Goal: Obtain resource: Obtain resource

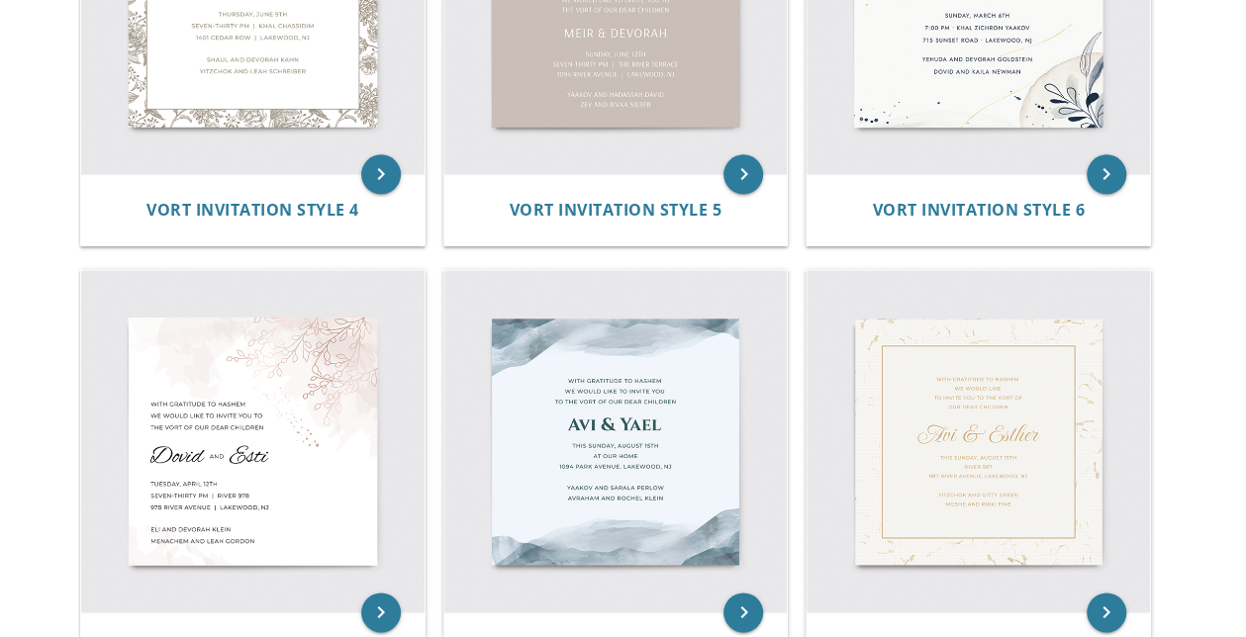
scroll to position [1088, 0]
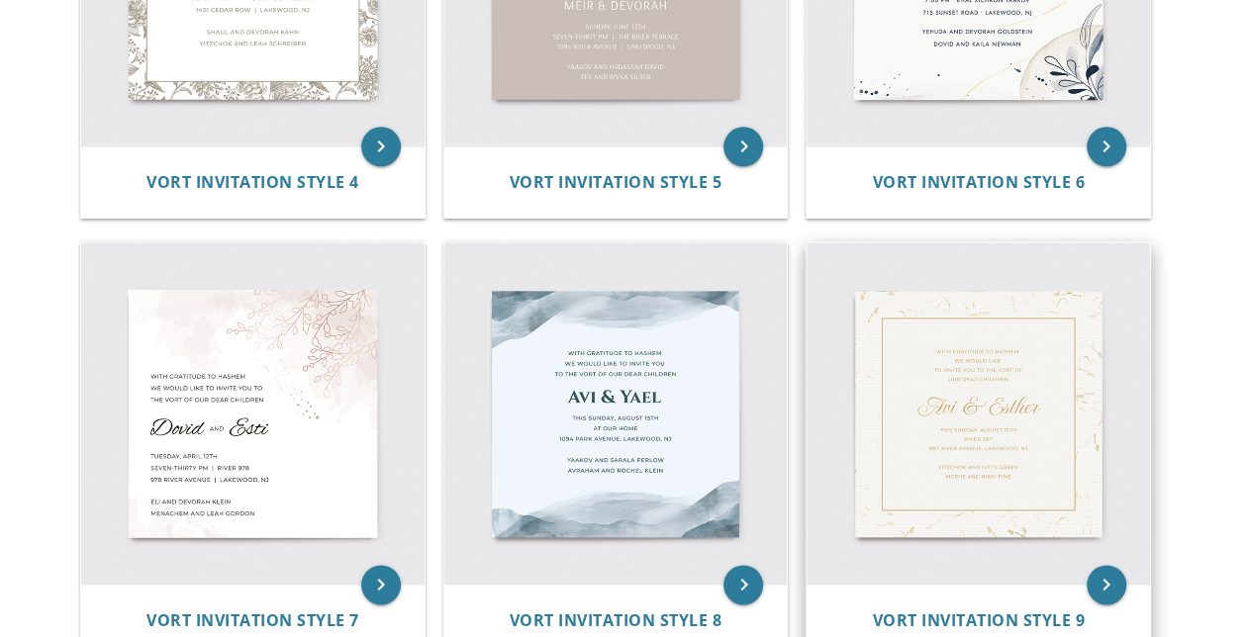
click at [1001, 413] on img at bounding box center [977, 413] width 343 height 343
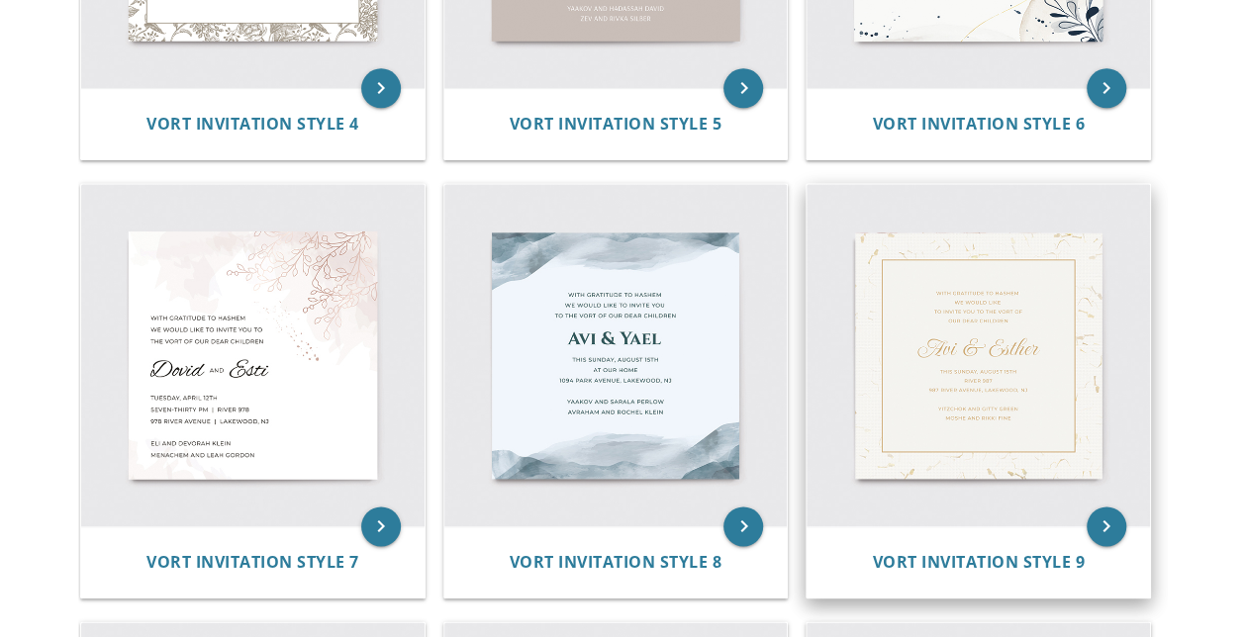
scroll to position [1187, 0]
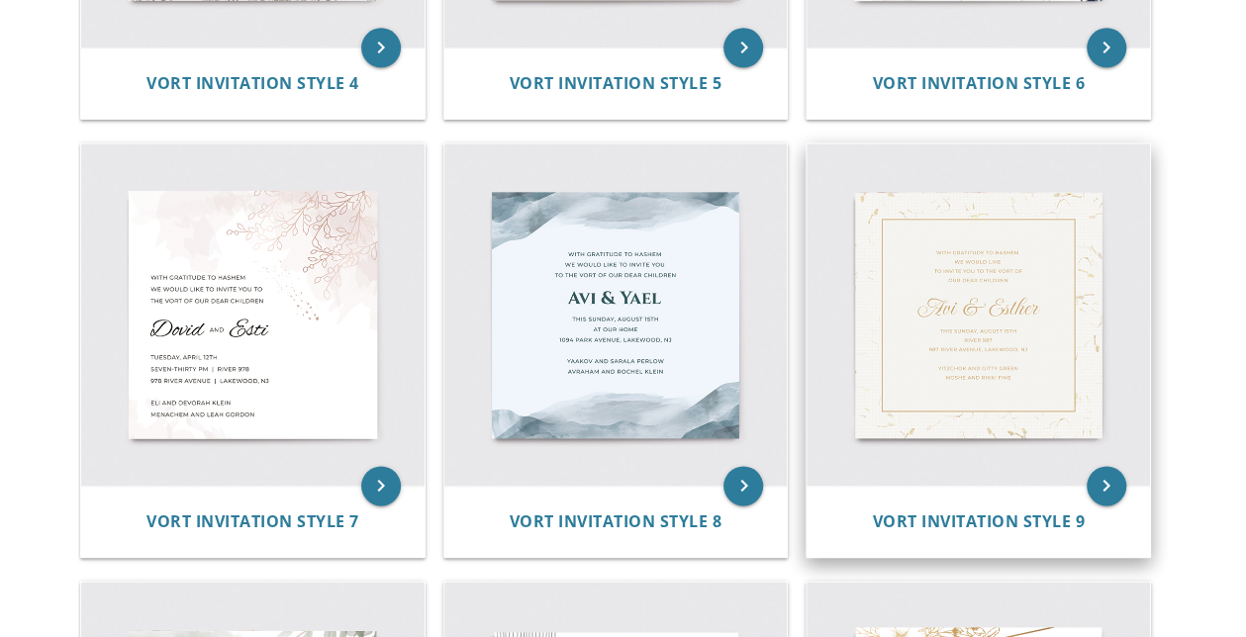
click at [972, 397] on img at bounding box center [977, 314] width 343 height 343
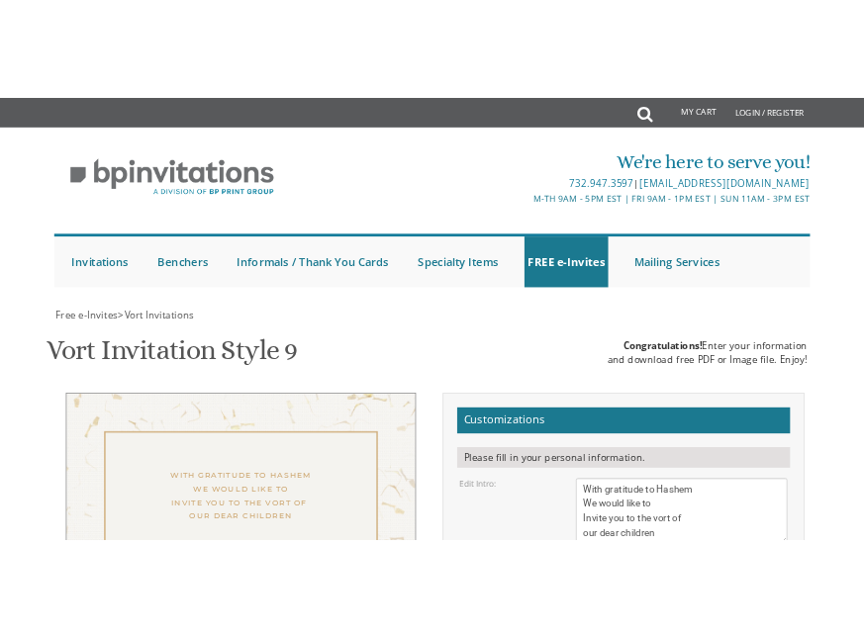
scroll to position [317, 0]
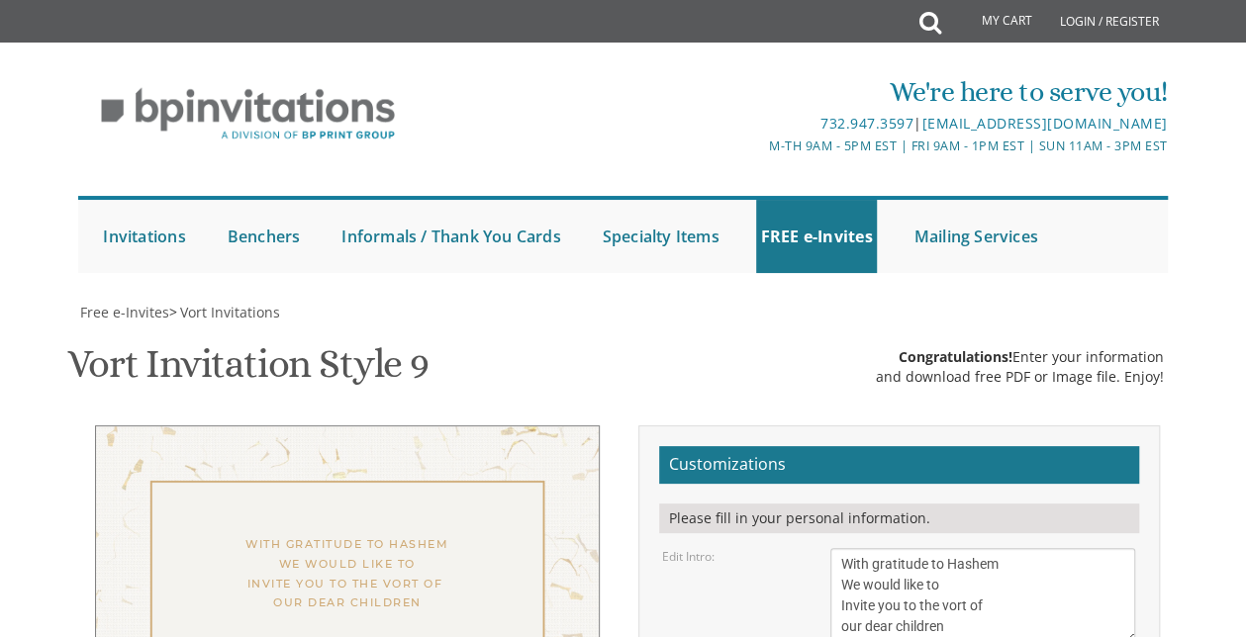
click at [887, 327] on div "Vort Invitation Style 9 SKU: vort9 Congratulations! Enter your information and …" at bounding box center [622, 366] width 1111 height 78
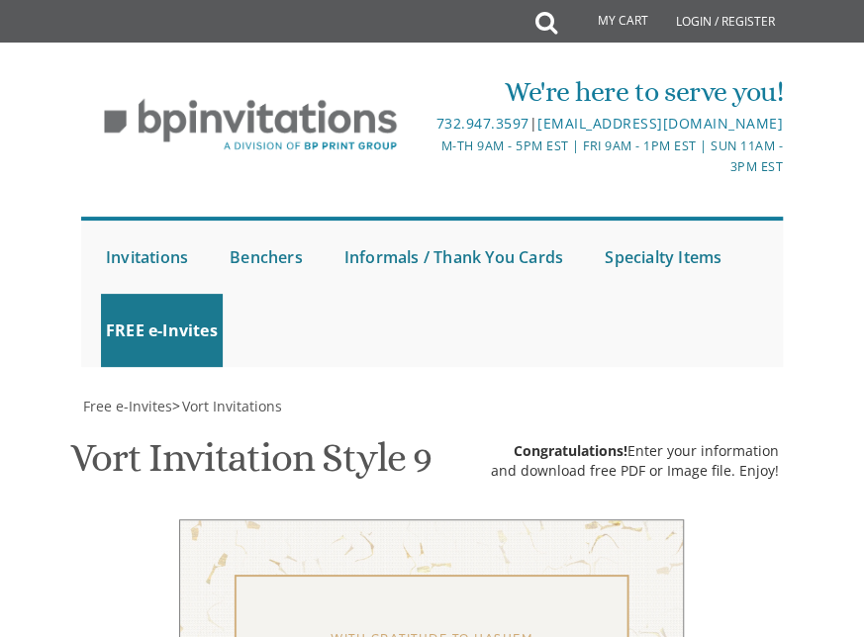
drag, startPoint x: 369, startPoint y: 25, endPoint x: 496, endPoint y: 153, distance: 180.5
click at [424, 217] on ul "Submit Invitations Weddings Bar Mitzvah [DEMOGRAPHIC_DATA] Wedding Minis Kiddus…" at bounding box center [431, 292] width 701 height 150
drag, startPoint x: 393, startPoint y: 256, endPoint x: 321, endPoint y: 220, distance: 81.0
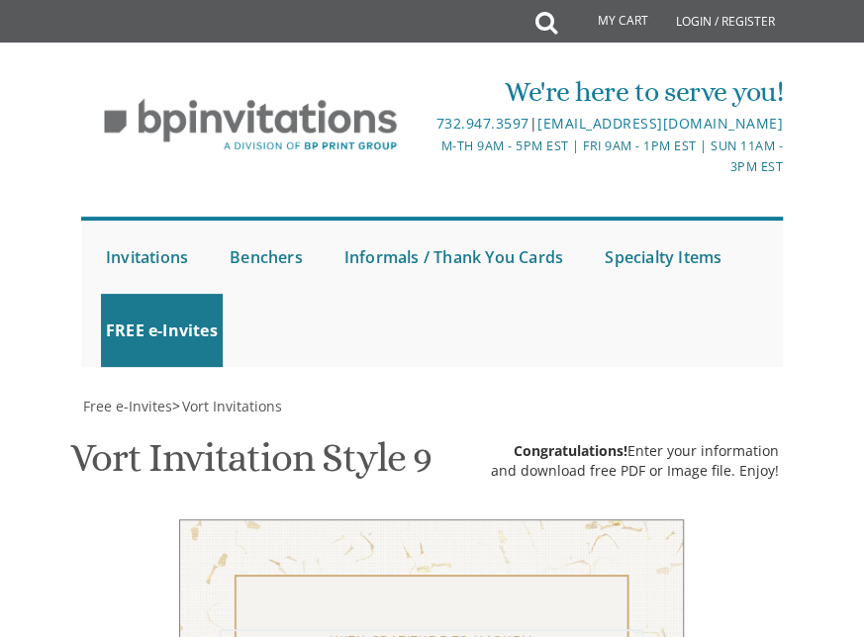
drag, startPoint x: 347, startPoint y: 200, endPoint x: 485, endPoint y: 286, distance: 162.2
paste textarea "ITH GRATITUDE TO HASHEM WE WOULD LIKE TO INVITE YOU TO THE BAR MITZVAH OF OUR D…"
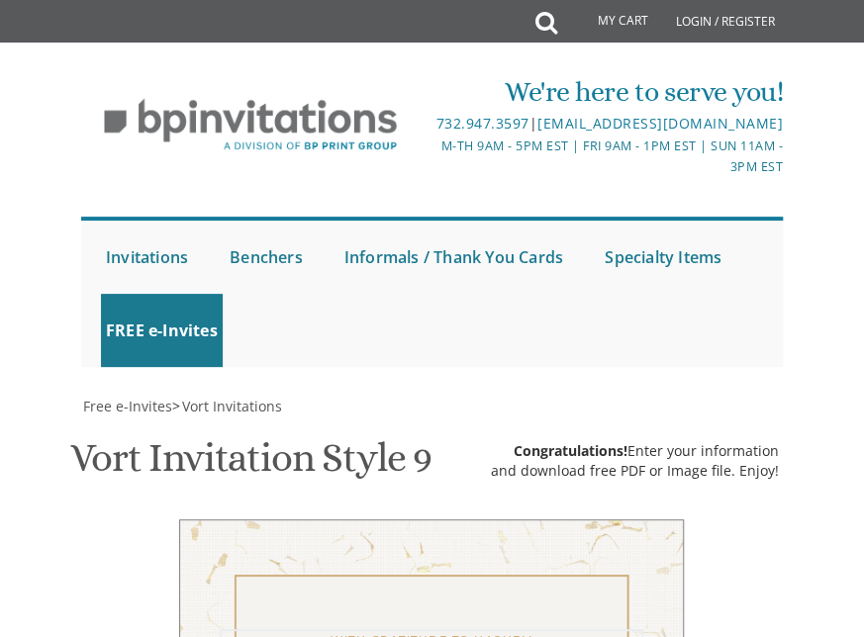
type textarea "WITH GRATITUDE TO HASHEM WE WOULD LIKE TO INVITE YOU TO THE BAR MITZVAH OF OUR …"
drag, startPoint x: 435, startPoint y: 375, endPoint x: 326, endPoint y: 352, distance: 111.2
paste textarea "WITH GRATITUDE TO HASHEM WE WOULD LIKE TO INVITE YOU TO THE BAR MITZVAH OF OUR …"
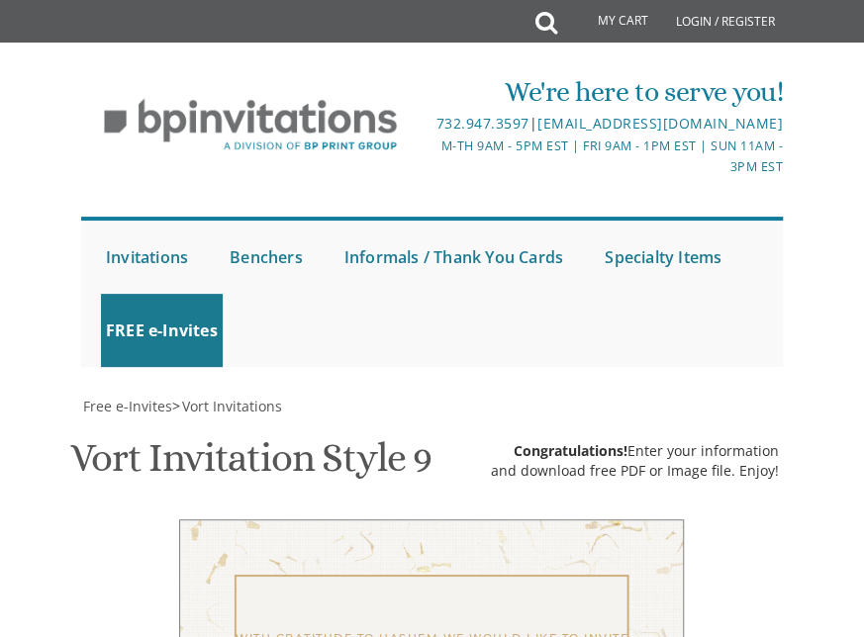
drag, startPoint x: 509, startPoint y: 278, endPoint x: 501, endPoint y: 246, distance: 32.6
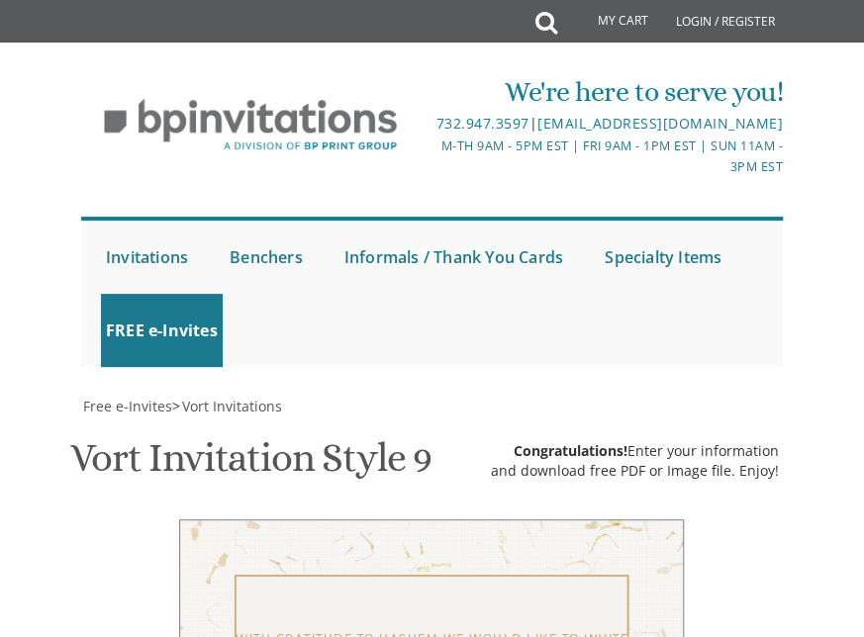
type textarea "נפתלי"
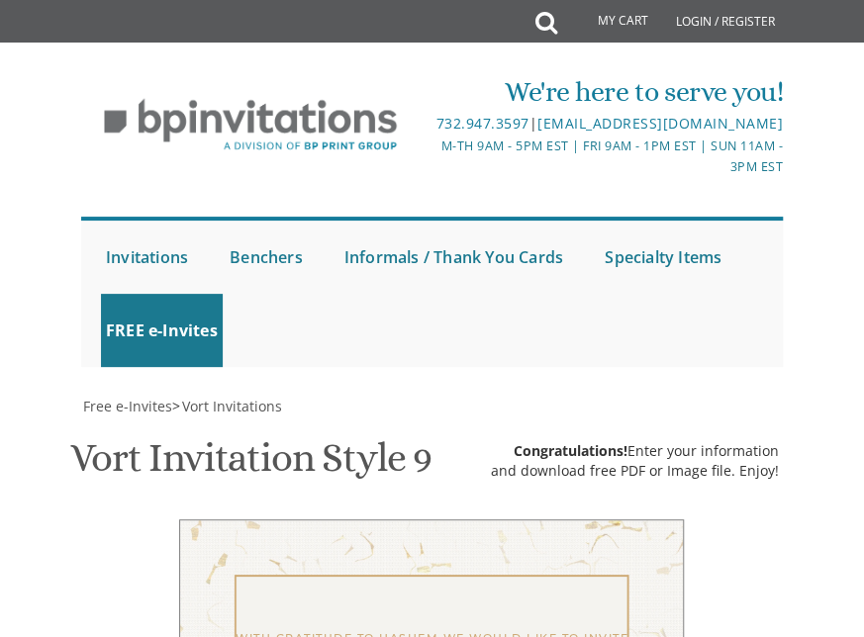
scroll to position [1108, 0]
drag, startPoint x: 552, startPoint y: 326, endPoint x: 315, endPoint y: 286, distance: 240.7
paste textarea "WITH GRATITUDE TO HASHEM WE WOULD LIKE TO INVITE YOU TO THE BAR MITZVAH OF OUR …"
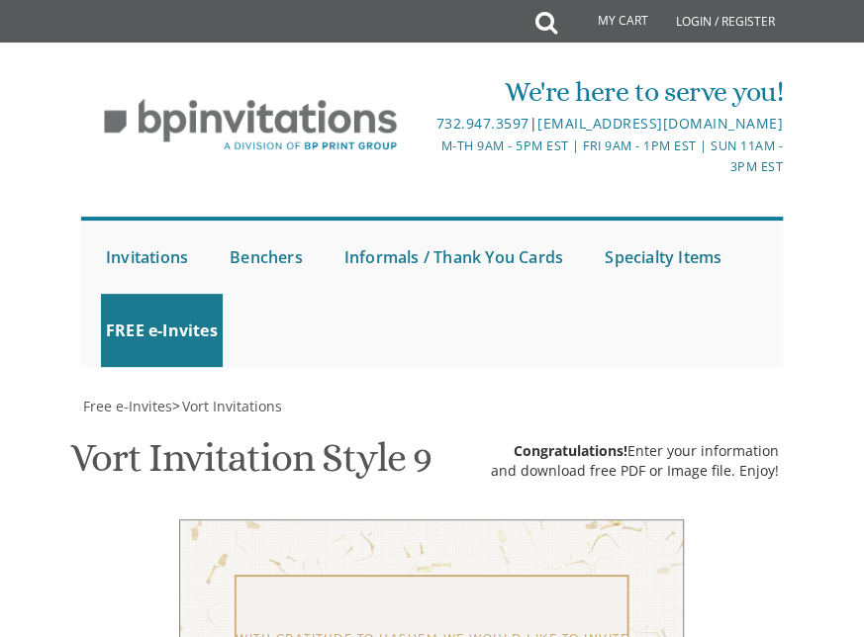
type textarea "Ichud Simcha Hall, 240 Forestburgh RD, Monticello NY 112701, Entrance 3"
drag, startPoint x: 488, startPoint y: 405, endPoint x: 323, endPoint y: 377, distance: 167.5
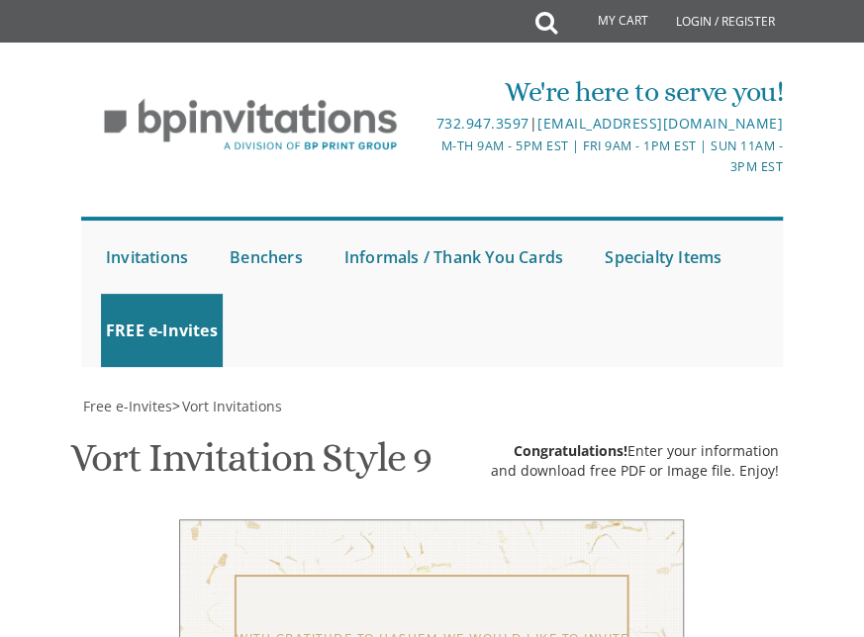
paste textarea "WITH GRATITUDE TO HASHEM WE WOULD LIKE TO INVITE YOU TO THE BAR MITZVAH OF OUR …"
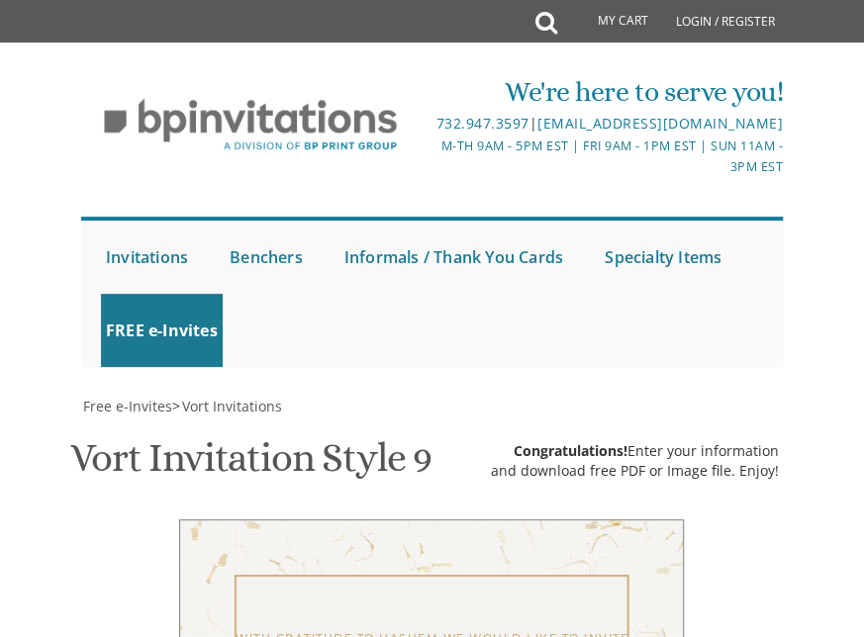
drag, startPoint x: 436, startPoint y: 565, endPoint x: 446, endPoint y: 585, distance: 22.1
drag, startPoint x: 568, startPoint y: 472, endPoint x: 548, endPoint y: 425, distance: 50.5
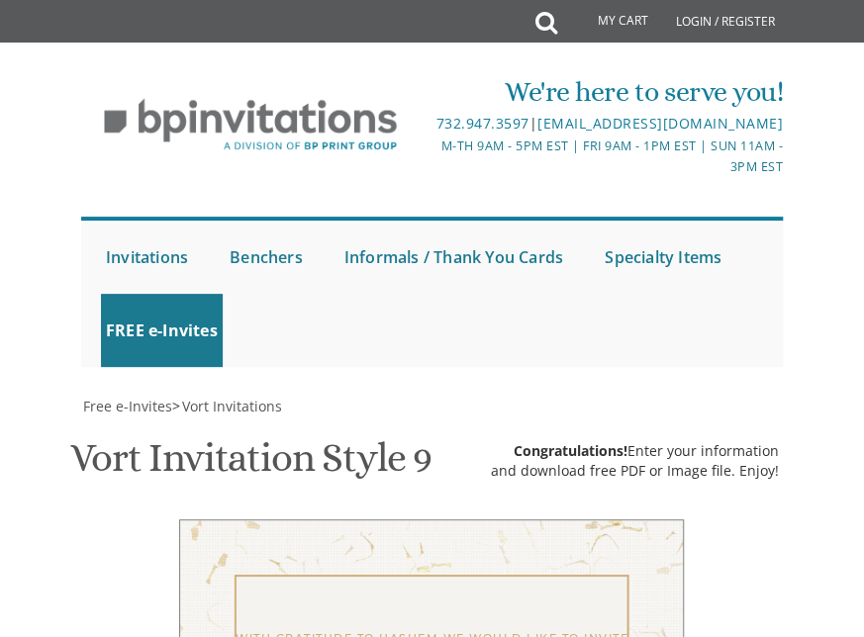
scroll to position [1265, 0]
type textarea "SHMUEL & MIRIAM SCHEINER"
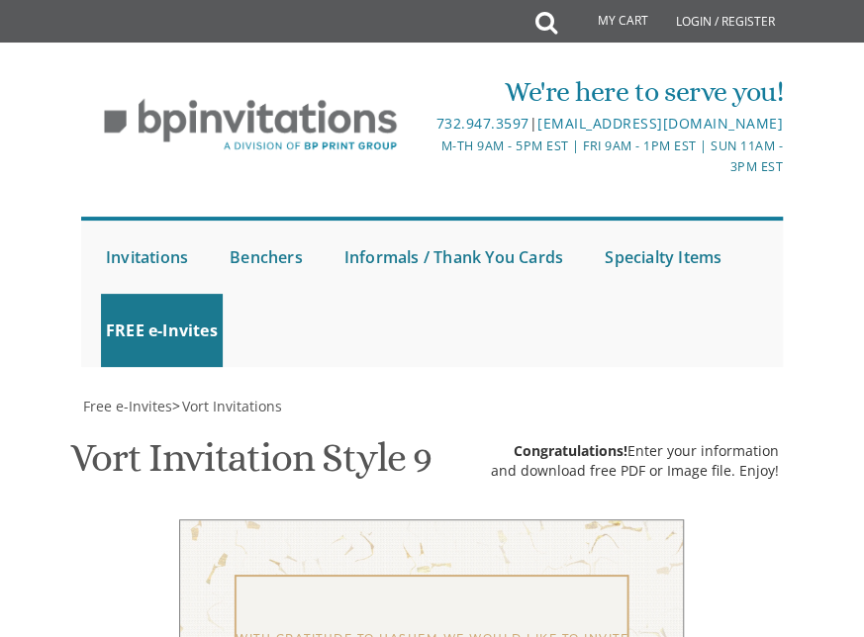
type input "shmuelscheiner@gmail.com"
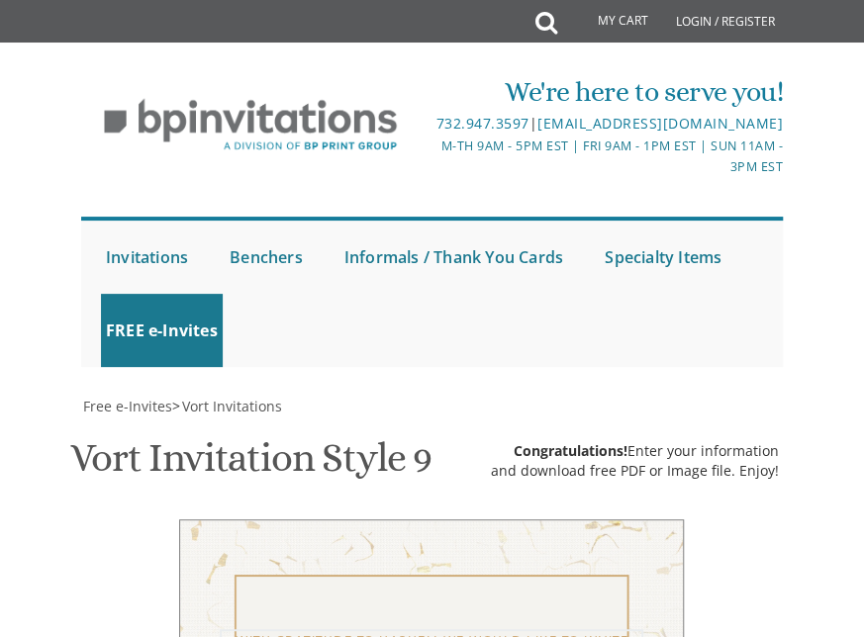
type textarea "WITH GRATITUDE TO HASHEM WE WOULD LIKE TO INVITE YOU TO THE BAR MITZVAH OF OUR …"
type textarea "Ichud Simcha Hall 240 Forestburgh RD, Monticello NY 112701 Entrance 3"
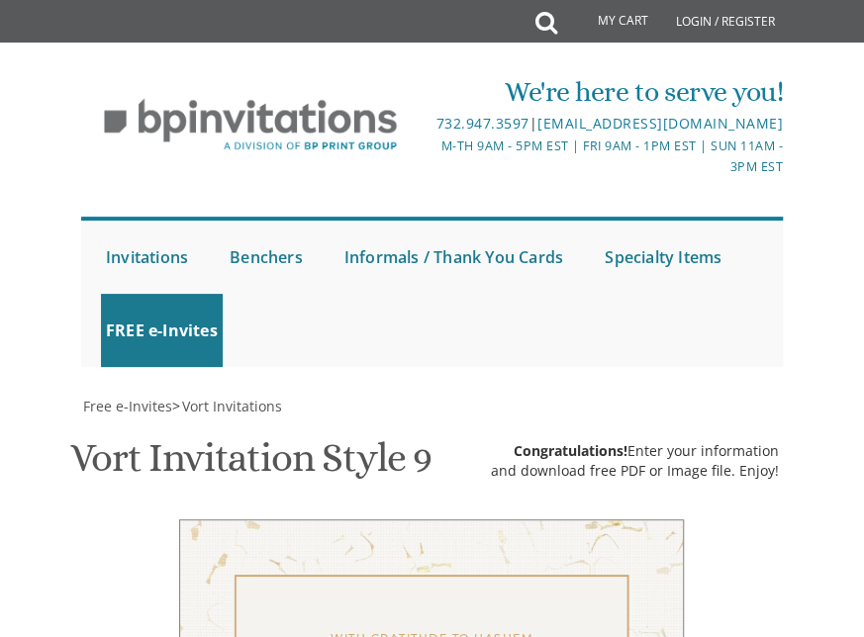
scroll to position [1461, 0]
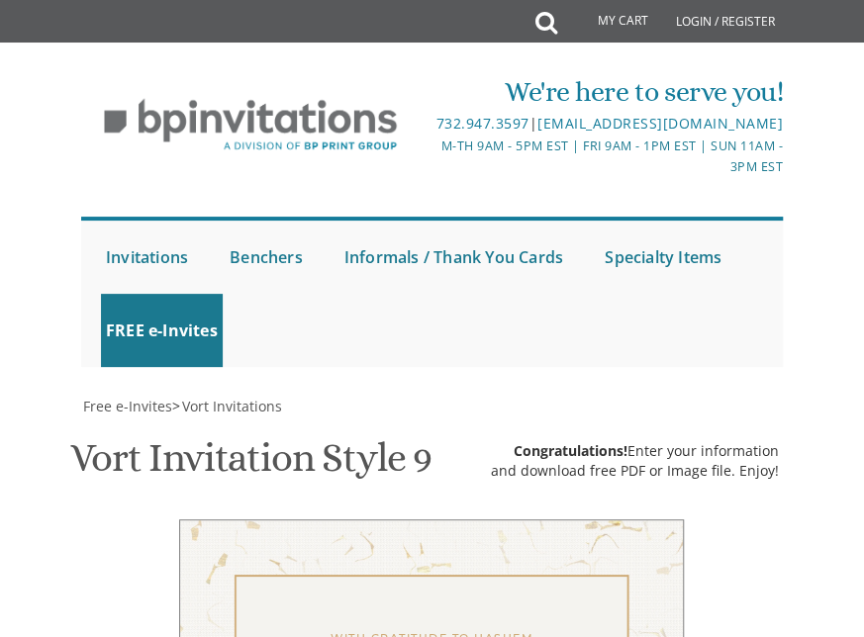
scroll to position [1353, 0]
drag, startPoint x: 351, startPoint y: 306, endPoint x: 333, endPoint y: 350, distance: 48.0
drag, startPoint x: 333, startPoint y: 350, endPoint x: 319, endPoint y: 343, distance: 16.4
